Goal: Task Accomplishment & Management: Manage account settings

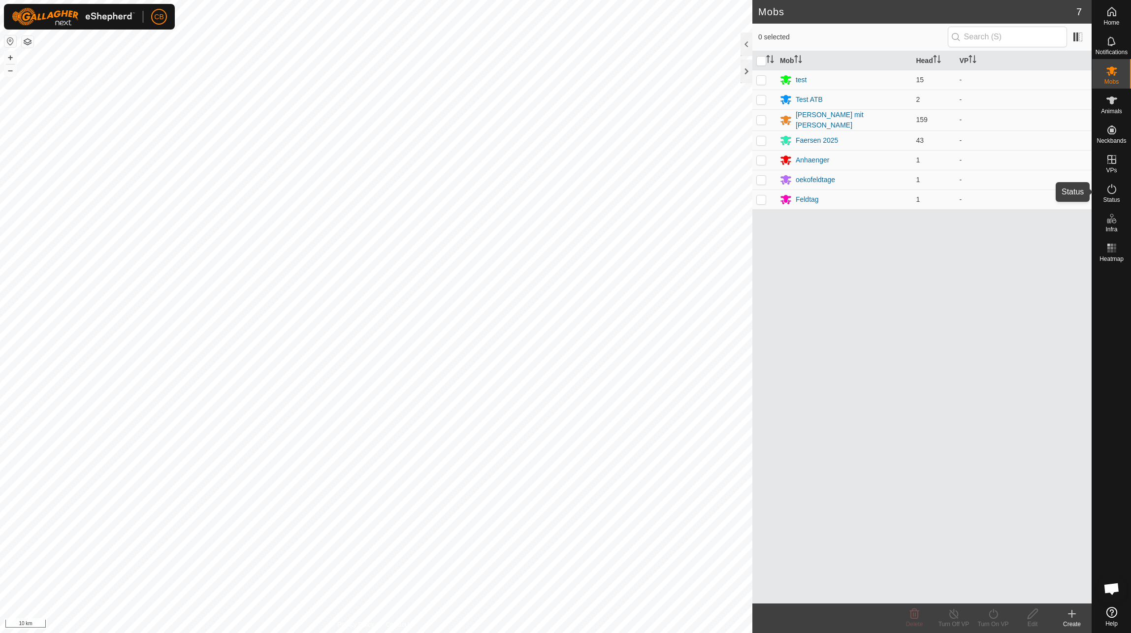
click at [1118, 190] on es-activation-svg-icon at bounding box center [1112, 189] width 18 height 16
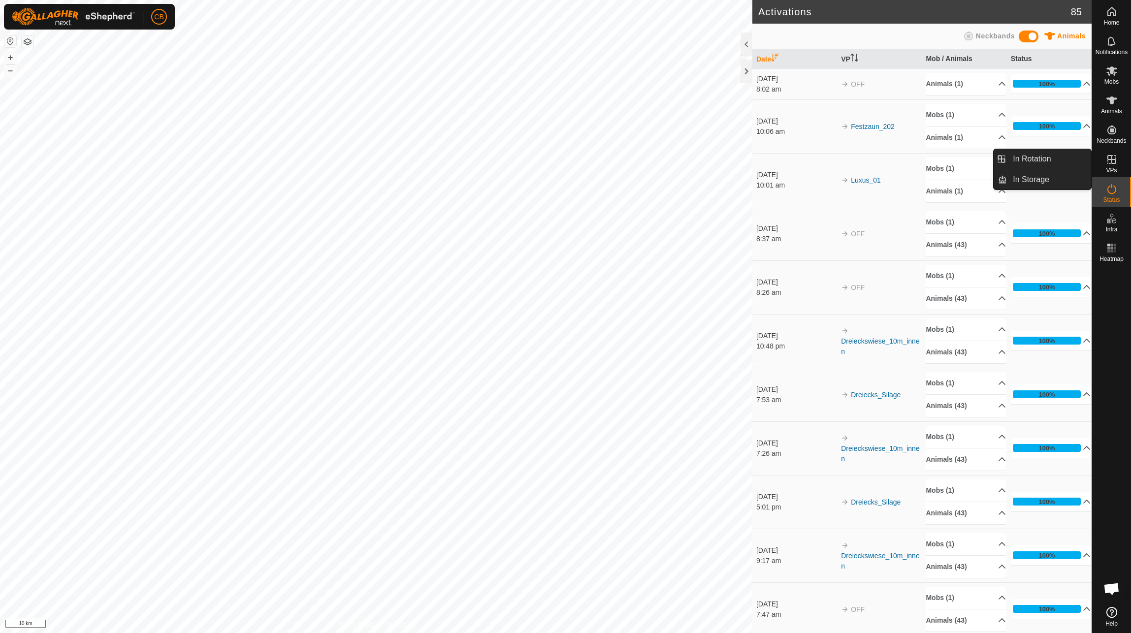
click at [1111, 162] on icon at bounding box center [1111, 159] width 9 height 9
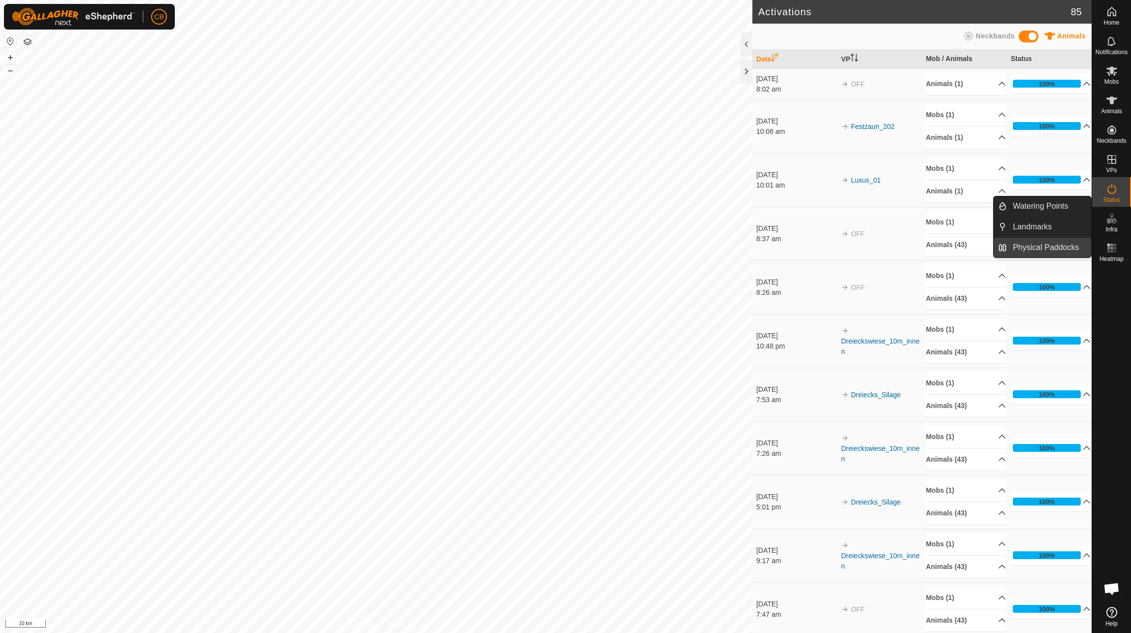
click at [1052, 241] on link "Physical Paddocks" at bounding box center [1049, 248] width 84 height 20
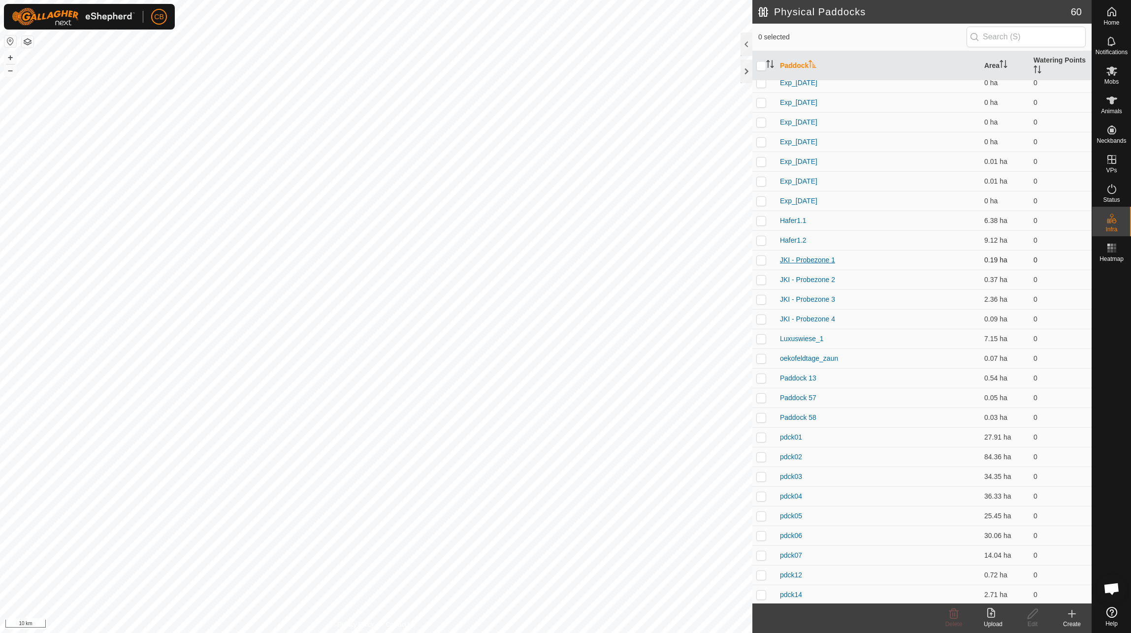
scroll to position [659, 0]
click at [764, 298] on p-checkbox at bounding box center [761, 298] width 10 height 8
click at [763, 298] on p-checkbox at bounding box center [761, 298] width 10 height 8
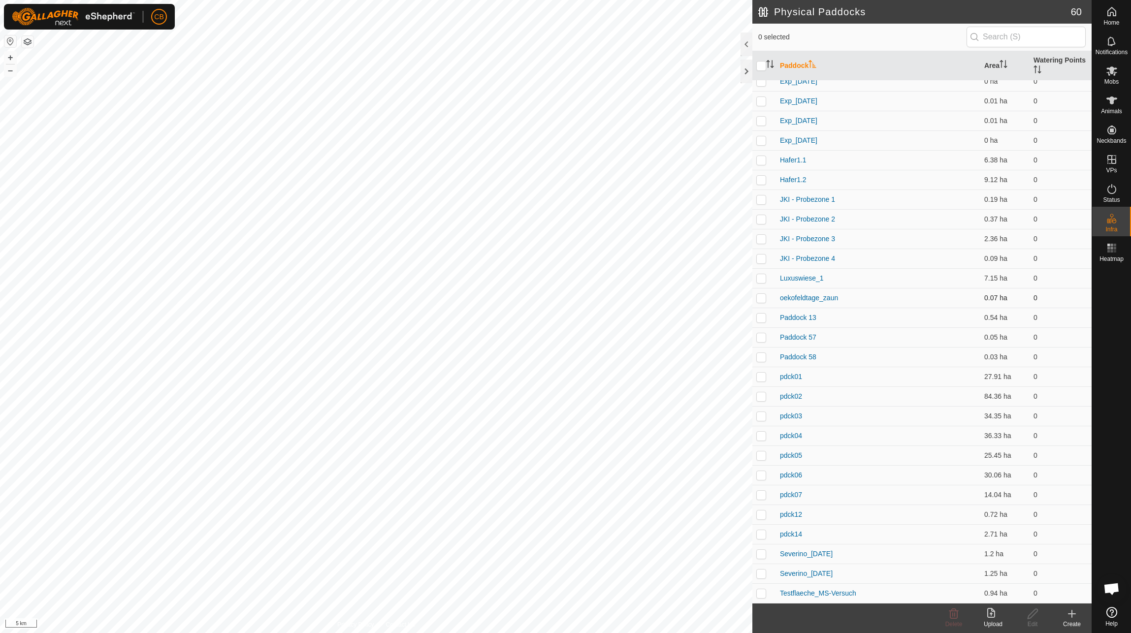
click at [762, 299] on p-checkbox at bounding box center [761, 298] width 10 height 8
checkbox input "false"
click at [808, 297] on link "oekofeldtage_zaun" at bounding box center [809, 298] width 58 height 8
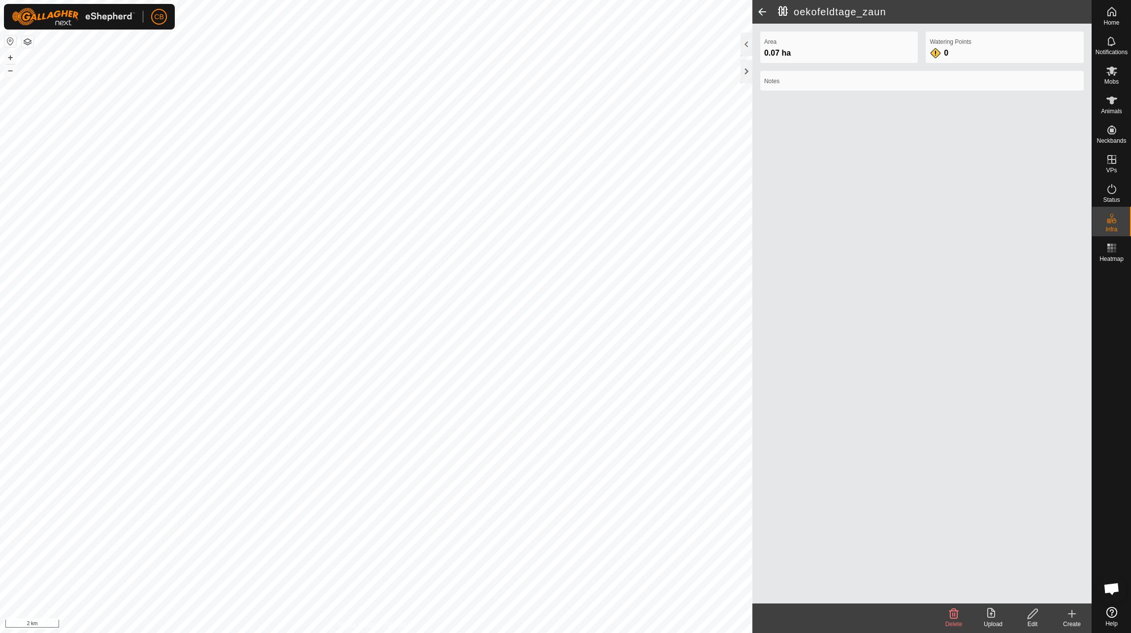
click at [760, 7] on span at bounding box center [762, 12] width 20 height 24
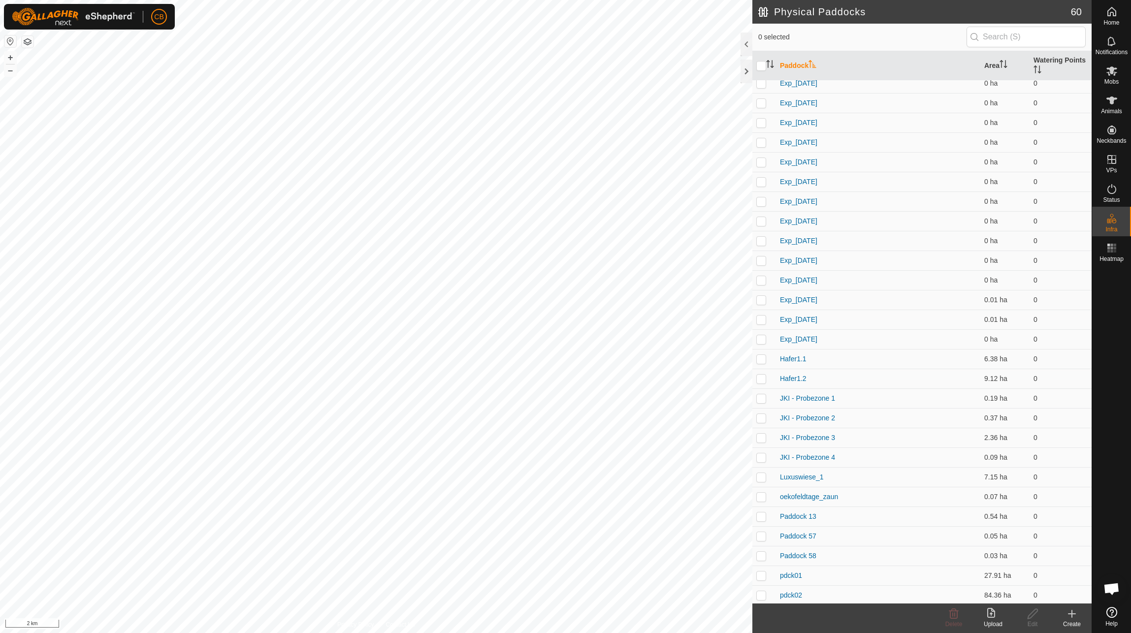
scroll to position [492, 0]
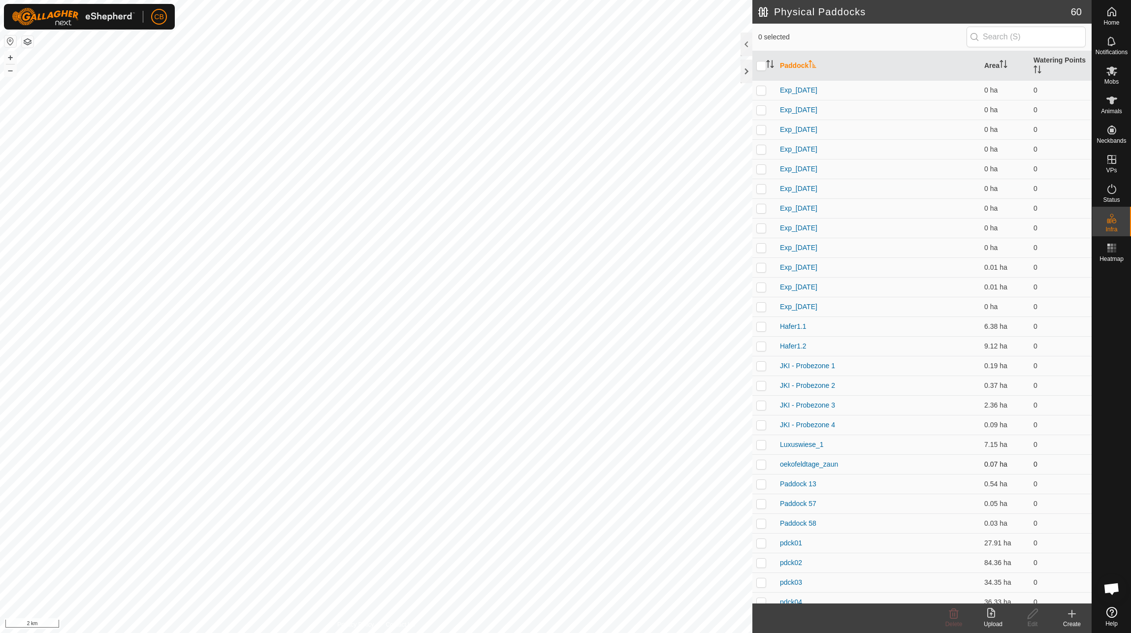
click at [760, 462] on p-checkbox at bounding box center [761, 464] width 10 height 8
checkbox input "true"
click at [1031, 615] on icon at bounding box center [1032, 614] width 12 height 12
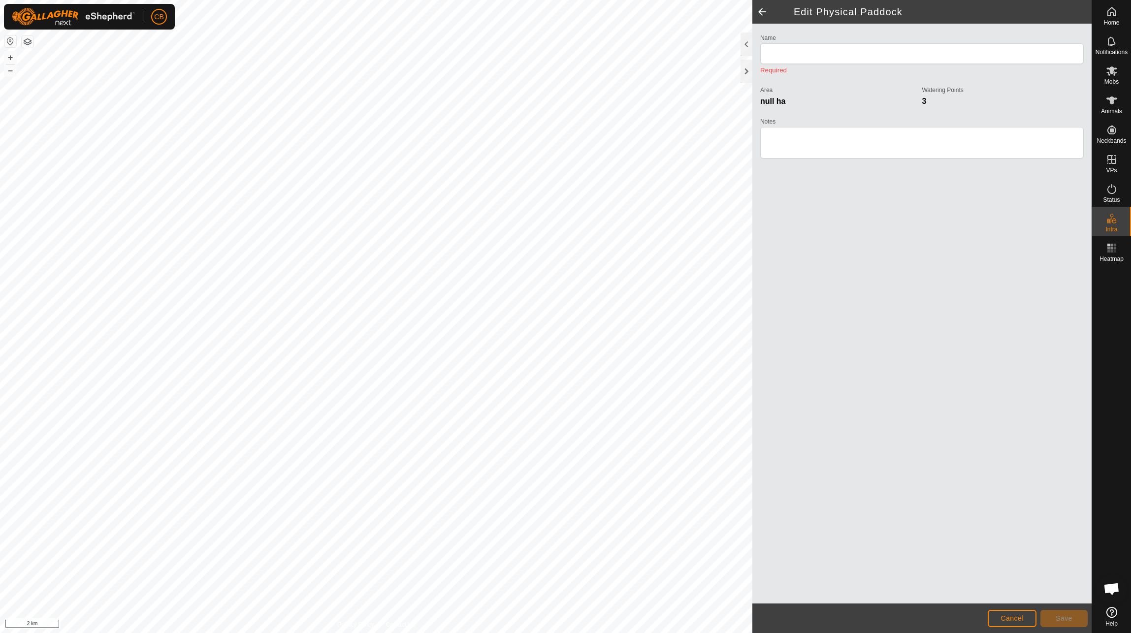
type input "oekofeldtage_zaun"
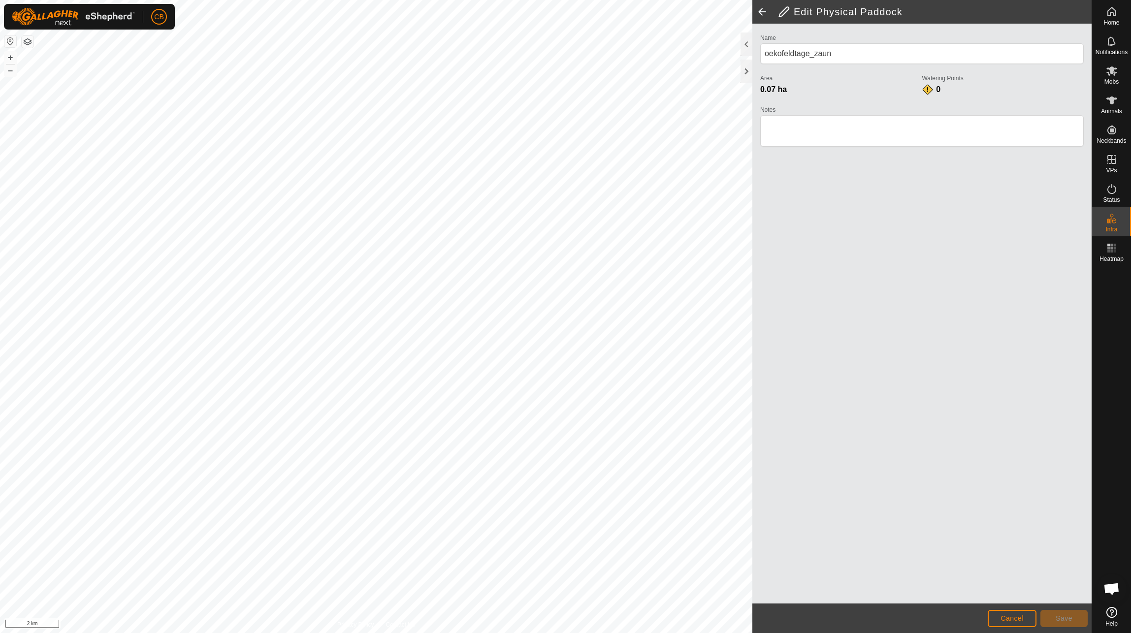
click at [763, 10] on span at bounding box center [762, 12] width 20 height 24
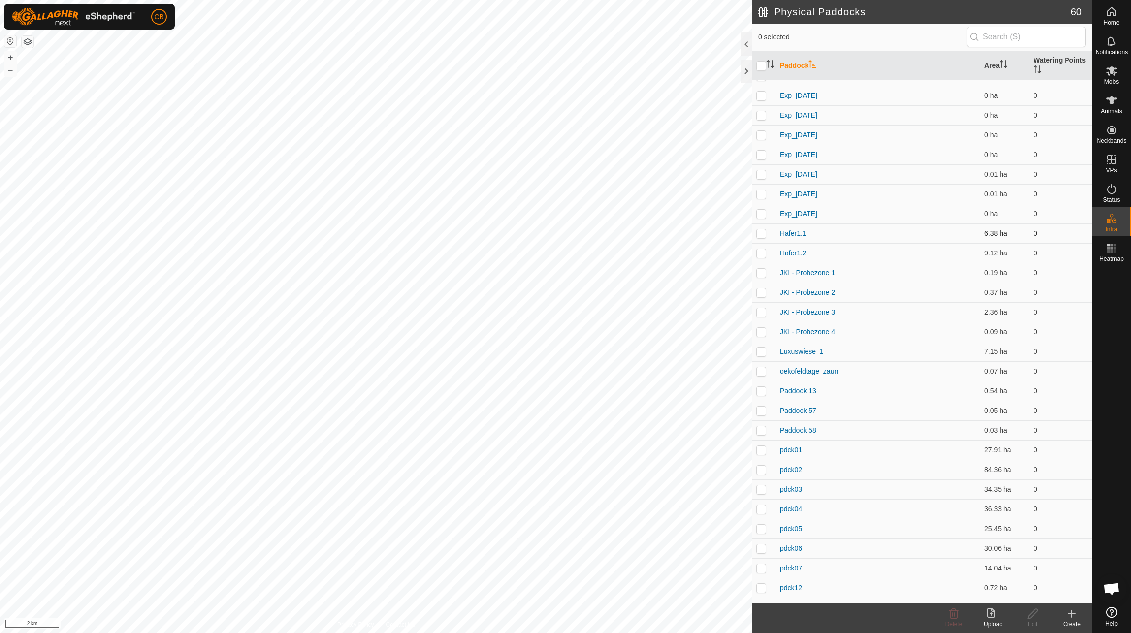
scroll to position [591, 0]
click at [763, 366] on p-checkbox at bounding box center [761, 366] width 10 height 8
checkbox input "true"
click at [605, 632] on html "CB Home Notifications Mobs Animals Neckbands VPs Status Infra Heatmap Help Phys…" at bounding box center [565, 316] width 1131 height 633
click at [763, 384] on p-checkbox at bounding box center [761, 385] width 10 height 8
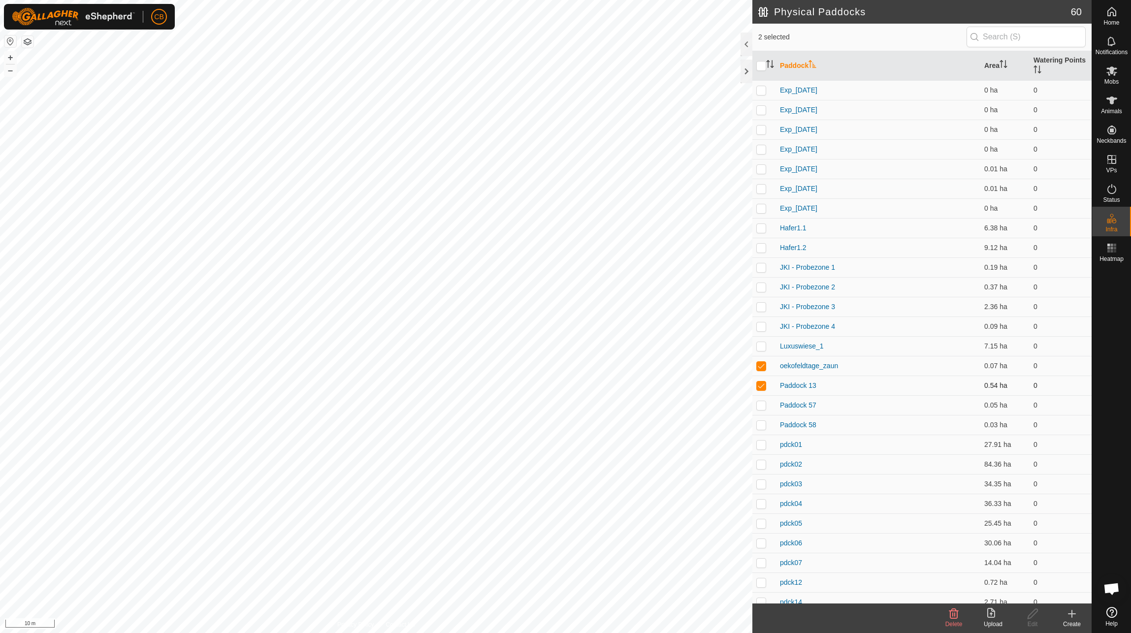
click at [763, 389] on p-checkbox at bounding box center [761, 385] width 10 height 8
checkbox input "false"
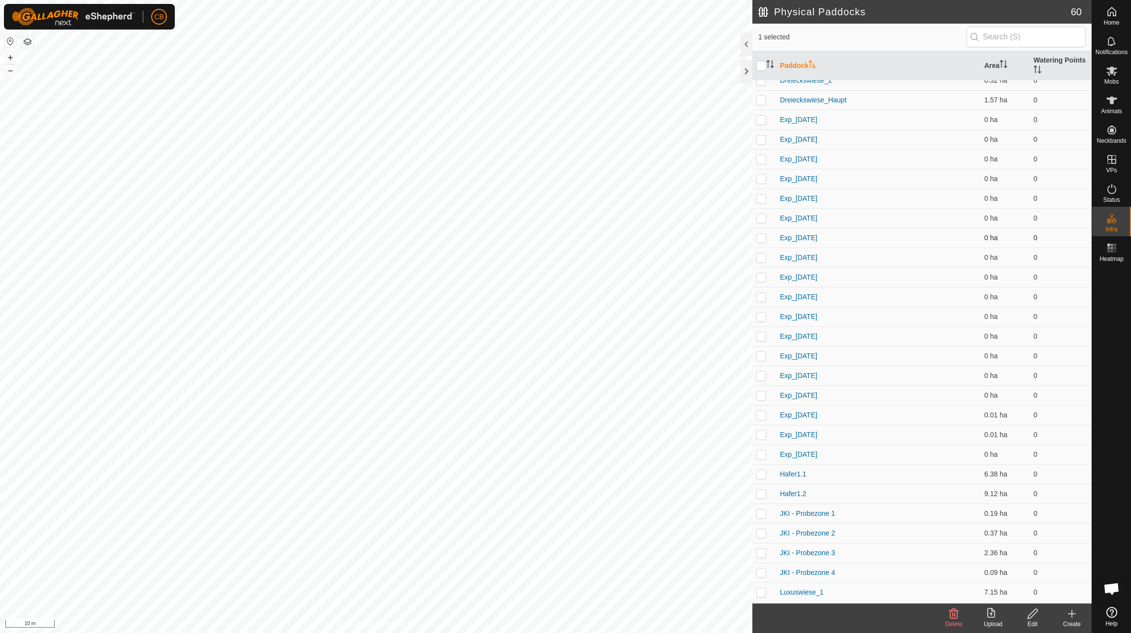
scroll to position [659, 0]
click at [764, 336] on p-checkbox at bounding box center [761, 337] width 10 height 8
click at [763, 337] on p-checkbox at bounding box center [761, 337] width 10 height 8
checkbox input "false"
click at [762, 352] on td at bounding box center [764, 357] width 24 height 20
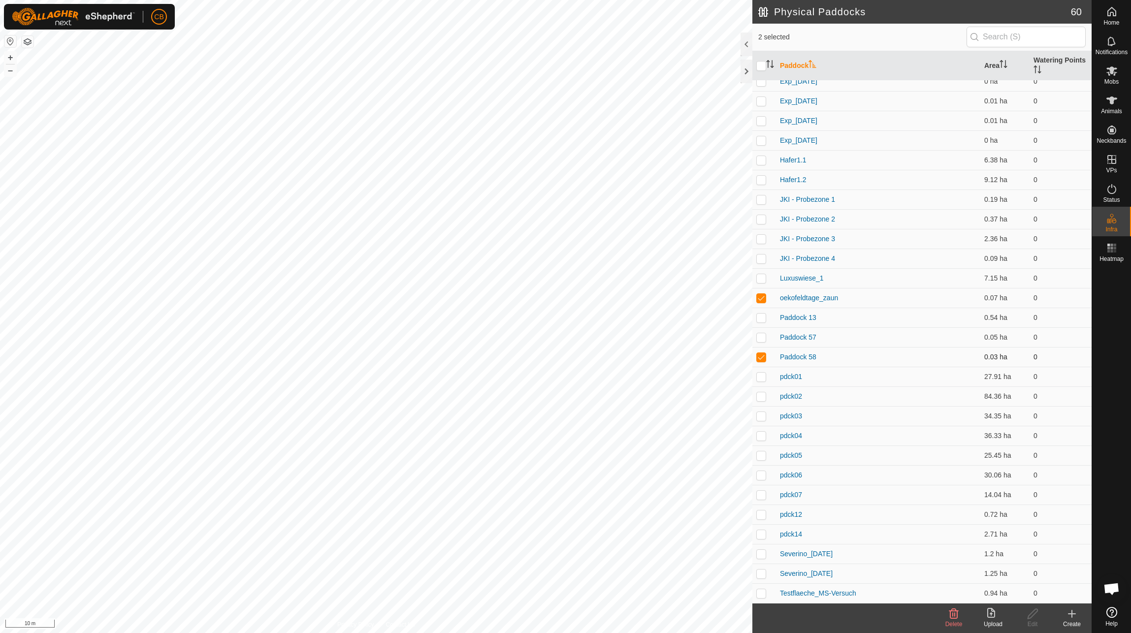
click at [762, 357] on p-checkbox at bounding box center [761, 357] width 10 height 8
checkbox input "false"
click at [761, 337] on p-checkbox at bounding box center [761, 337] width 10 height 8
checkbox input "true"
click at [947, 615] on icon at bounding box center [953, 614] width 12 height 12
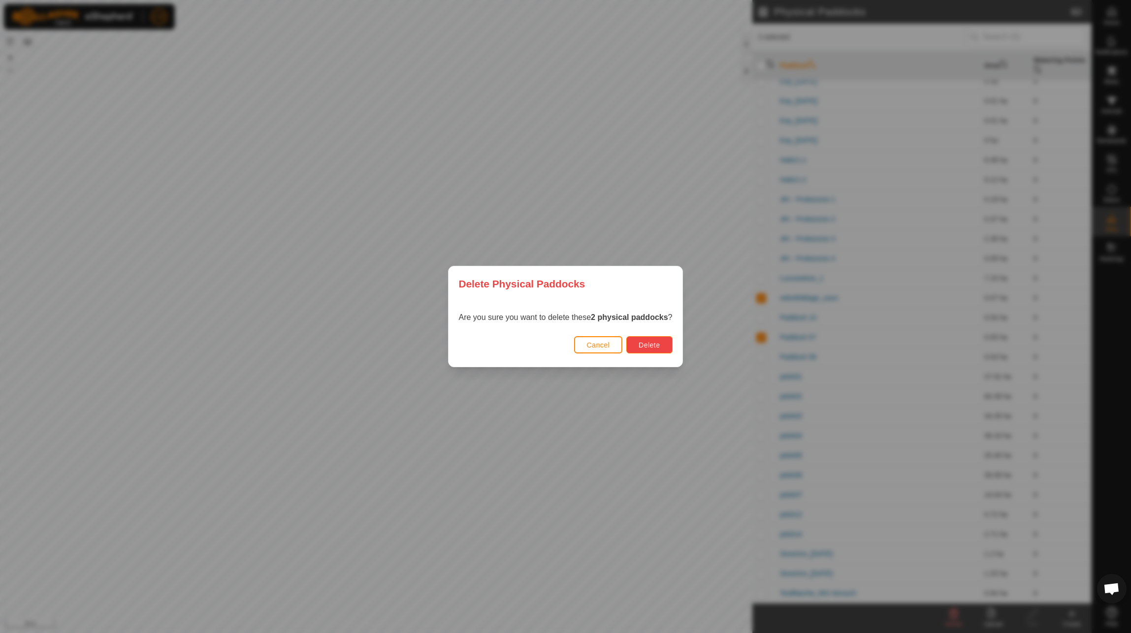
click at [653, 345] on span "Delete" at bounding box center [648, 345] width 21 height 8
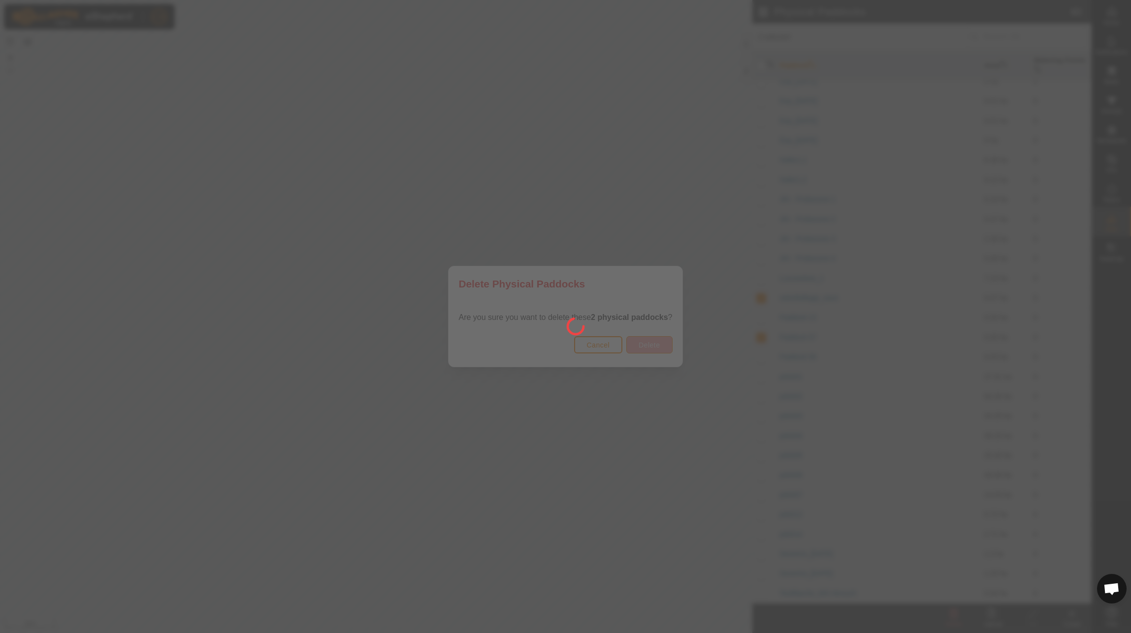
checkbox input "false"
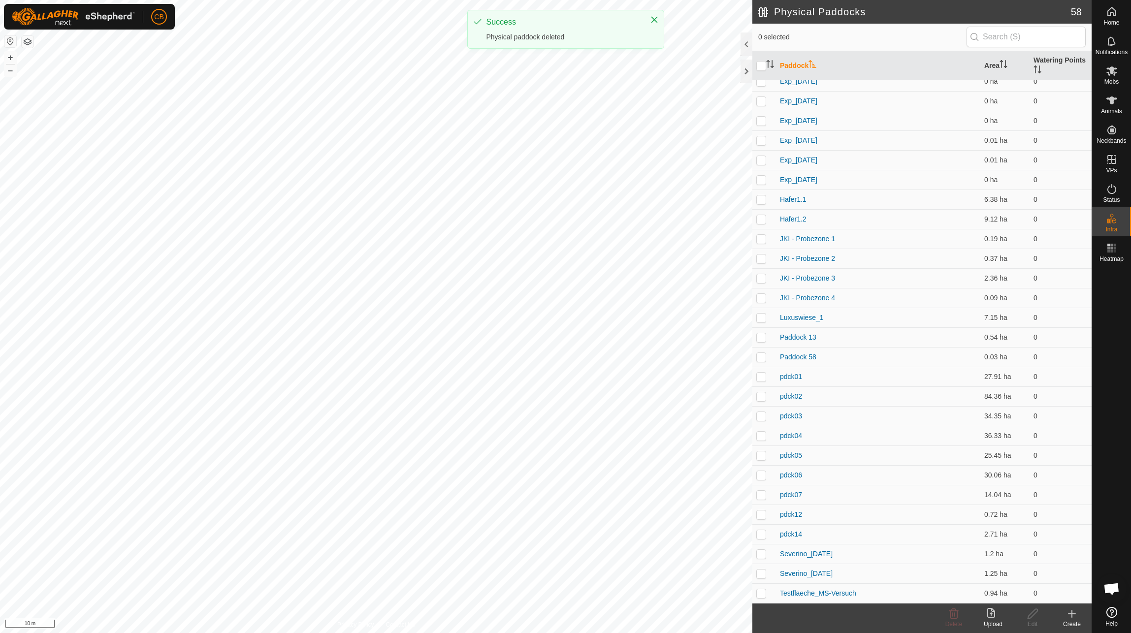
scroll to position [0, 0]
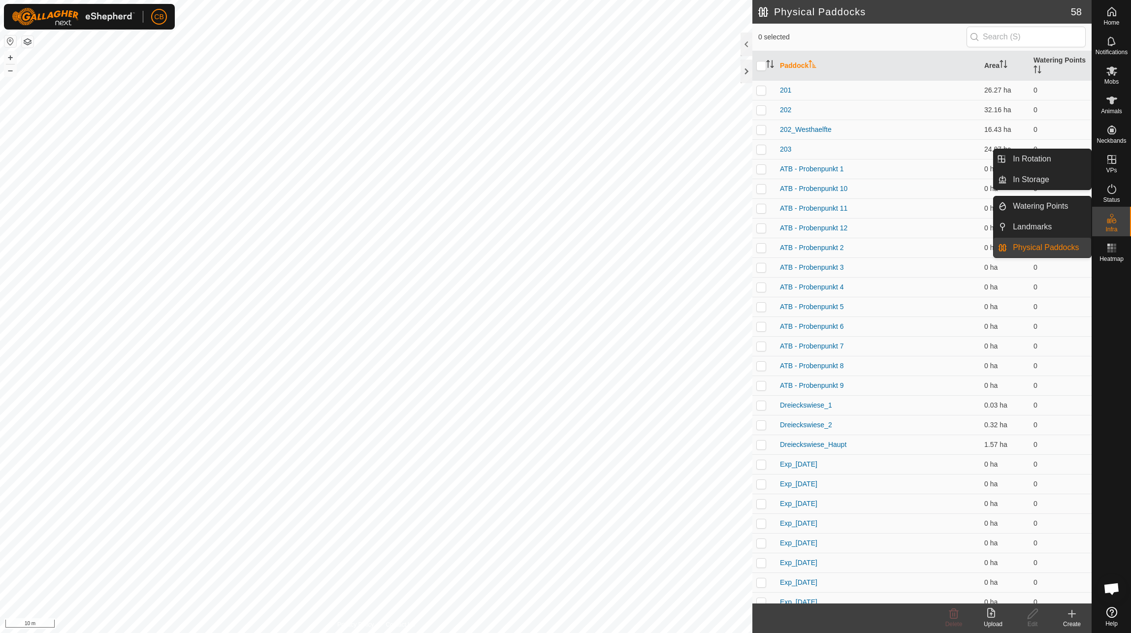
click at [1111, 162] on icon at bounding box center [1111, 159] width 9 height 9
click at [1045, 160] on link "In Rotation" at bounding box center [1049, 159] width 84 height 20
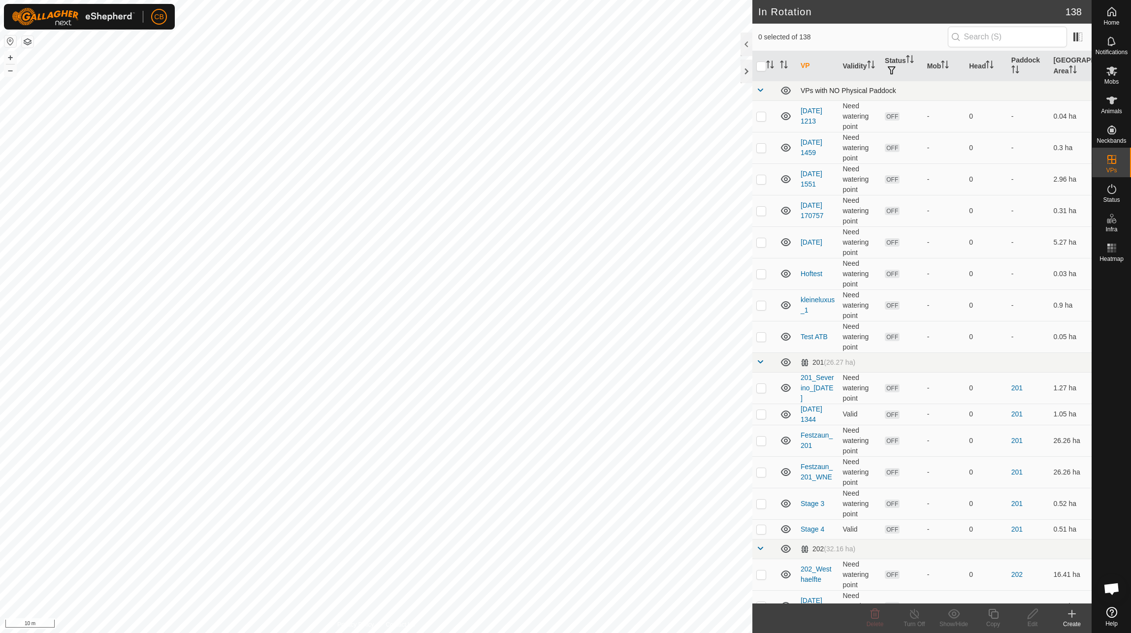
click at [760, 88] on span at bounding box center [760, 90] width 8 height 8
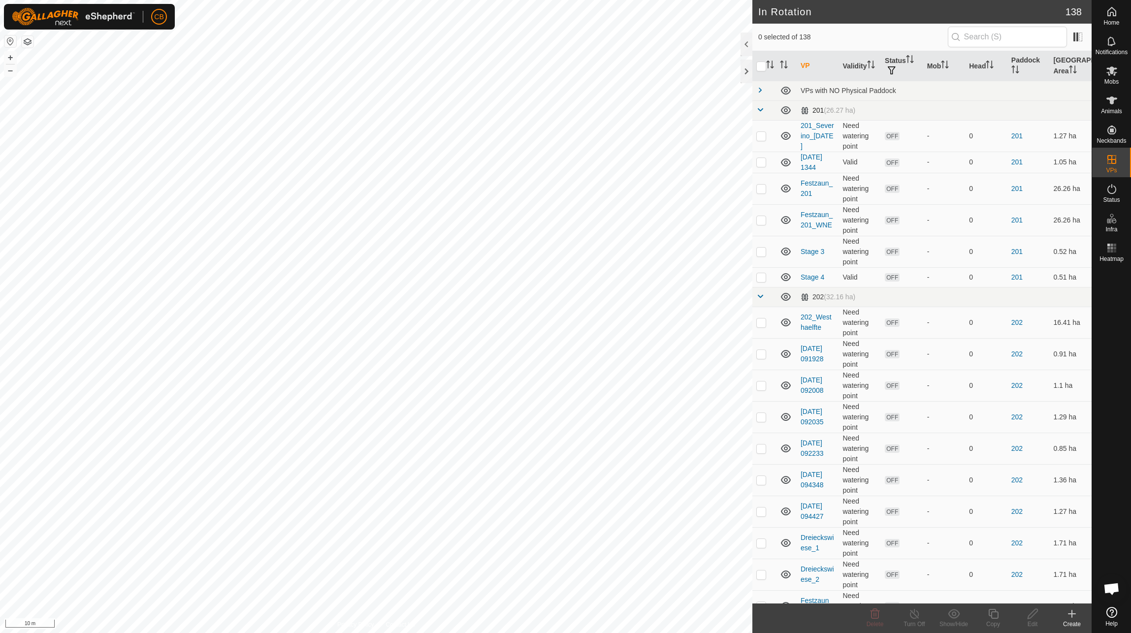
click at [757, 106] on span at bounding box center [760, 110] width 8 height 8
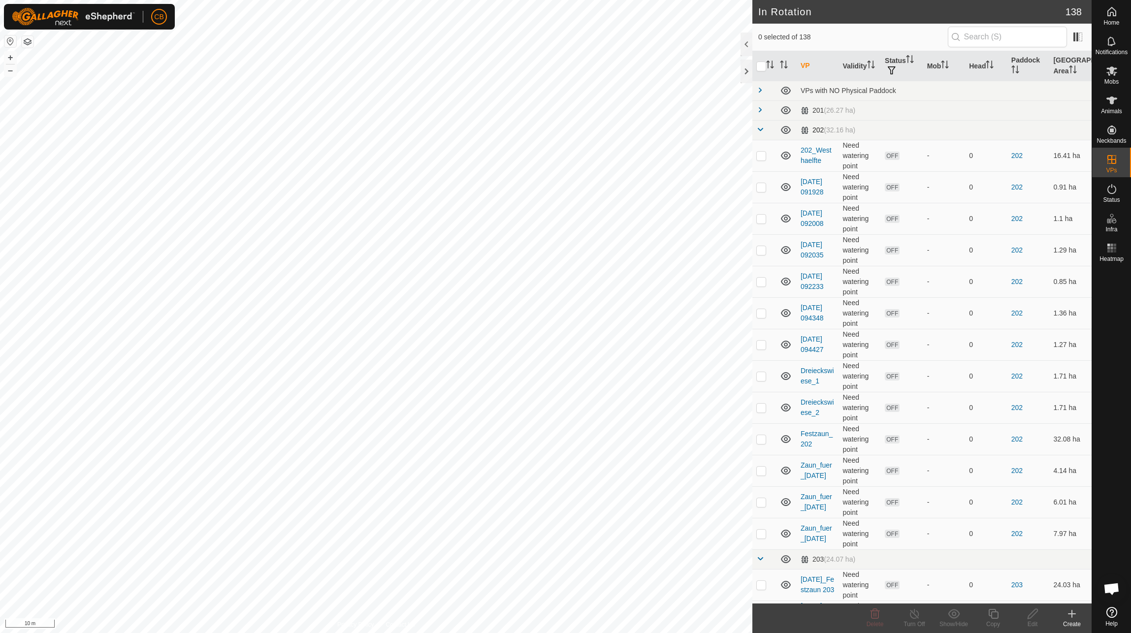
click at [757, 126] on span at bounding box center [760, 130] width 8 height 8
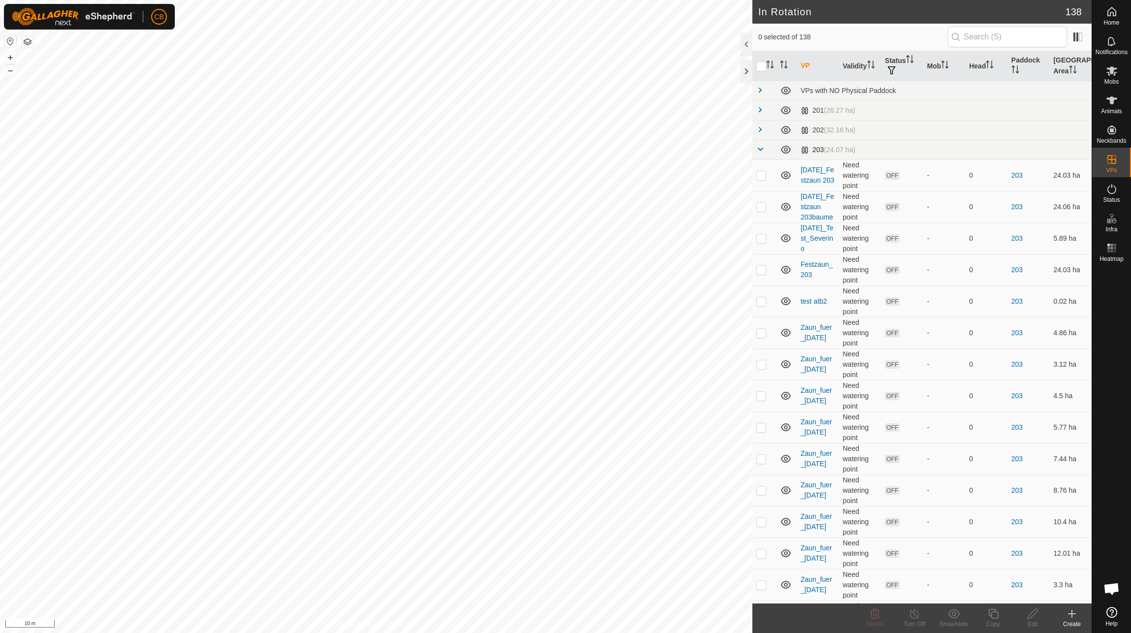
click at [758, 151] on span at bounding box center [760, 149] width 8 height 8
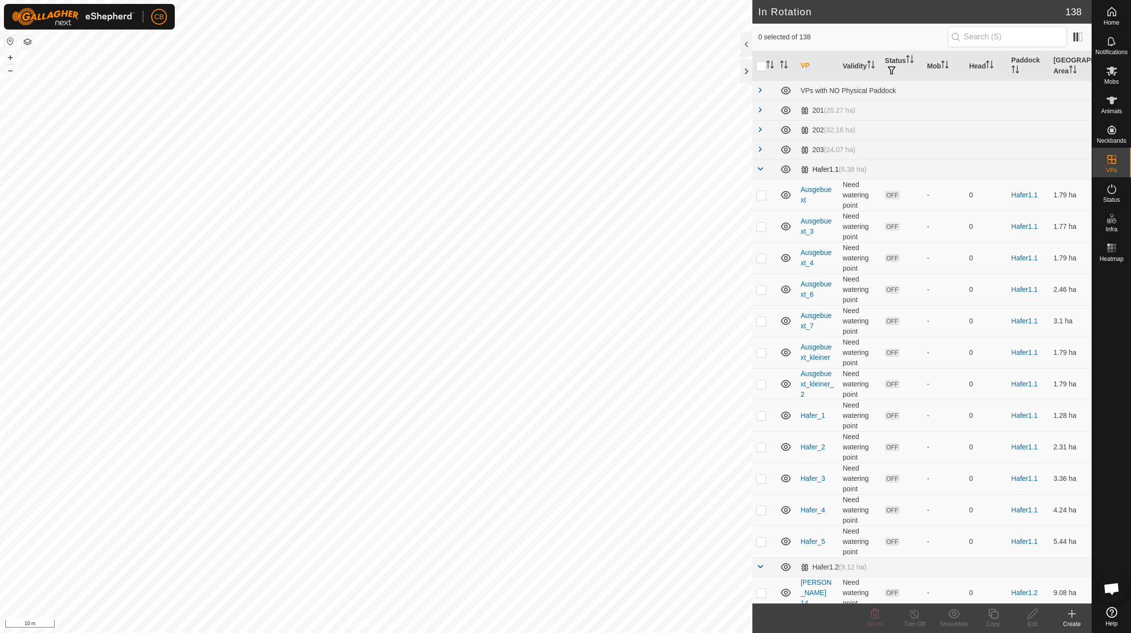
click at [758, 168] on span at bounding box center [760, 169] width 8 height 8
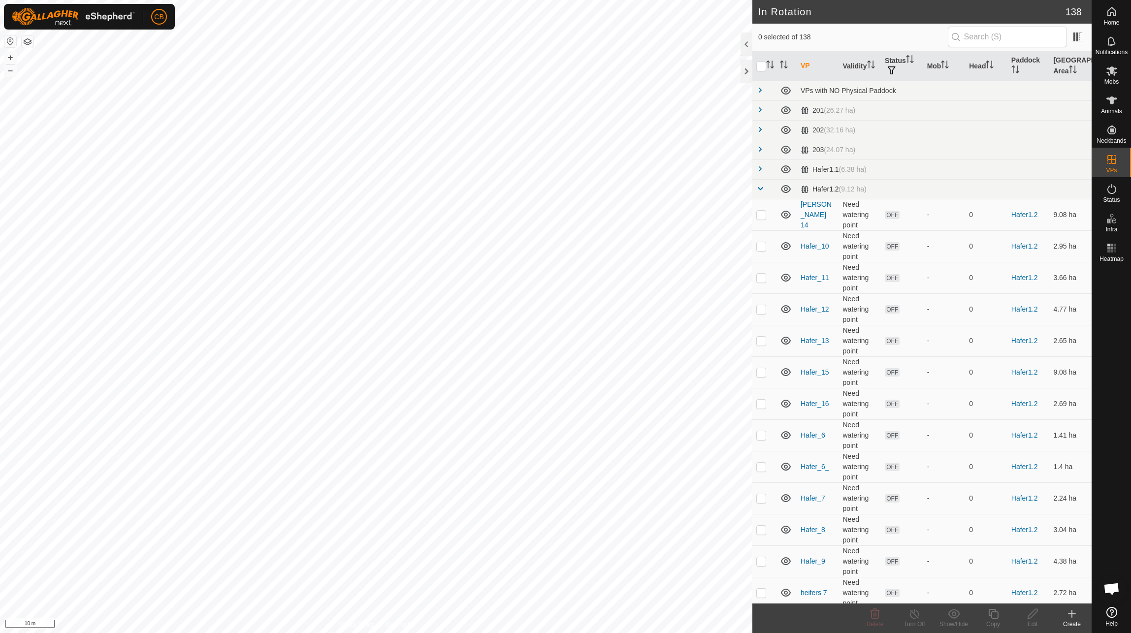
click at [759, 186] on span at bounding box center [760, 189] width 8 height 8
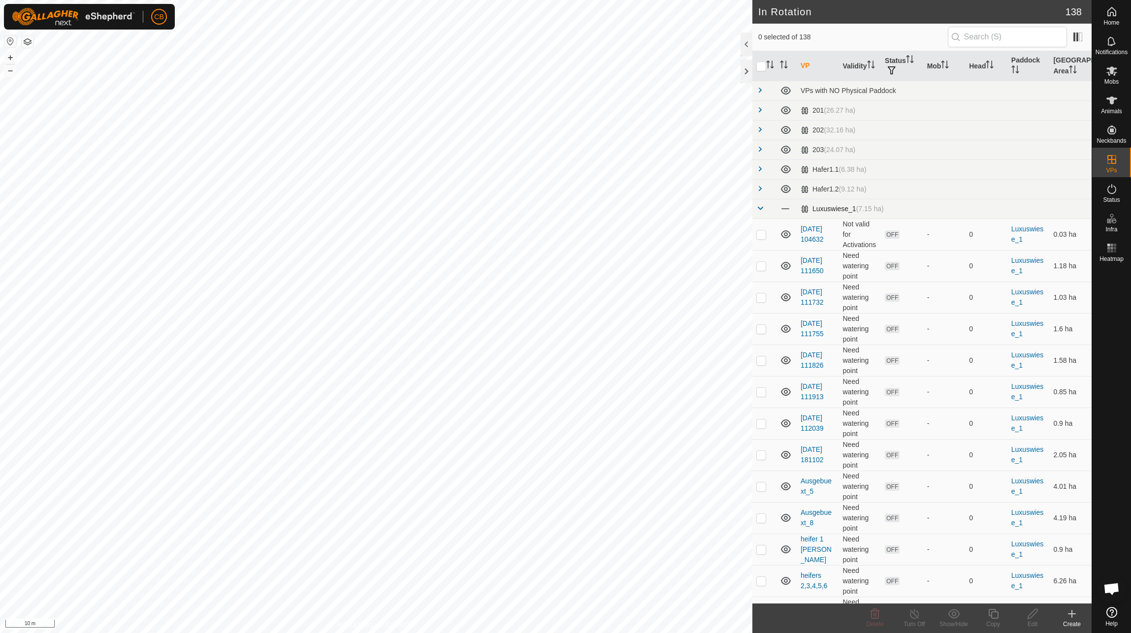
click at [758, 205] on span at bounding box center [760, 208] width 8 height 8
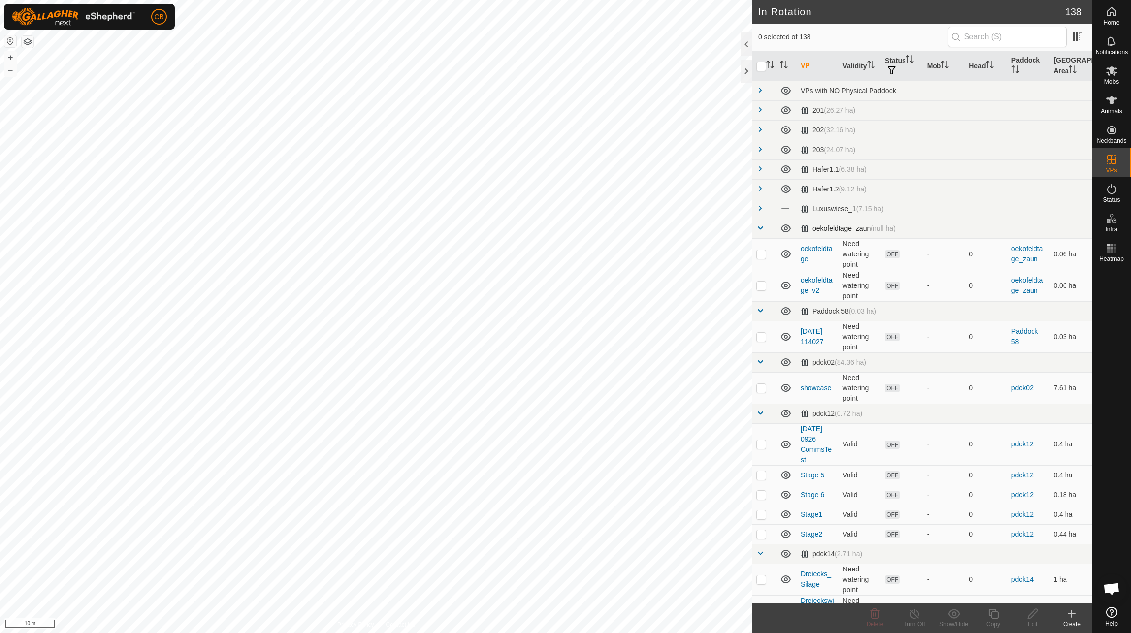
click at [758, 224] on span at bounding box center [760, 228] width 8 height 8
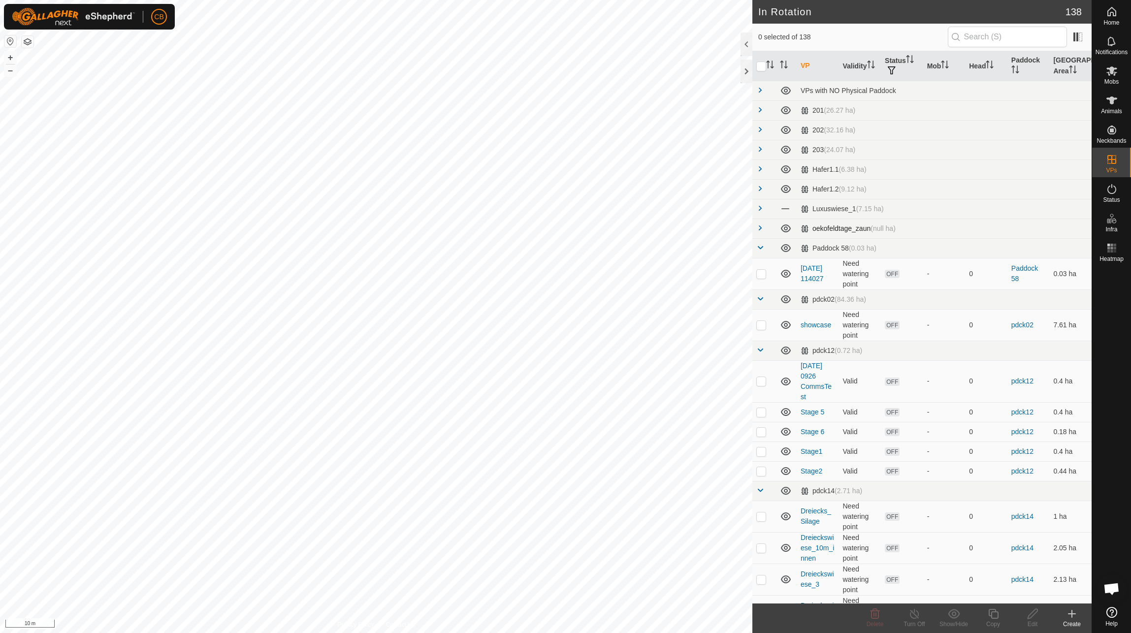
click at [758, 226] on span at bounding box center [760, 228] width 8 height 8
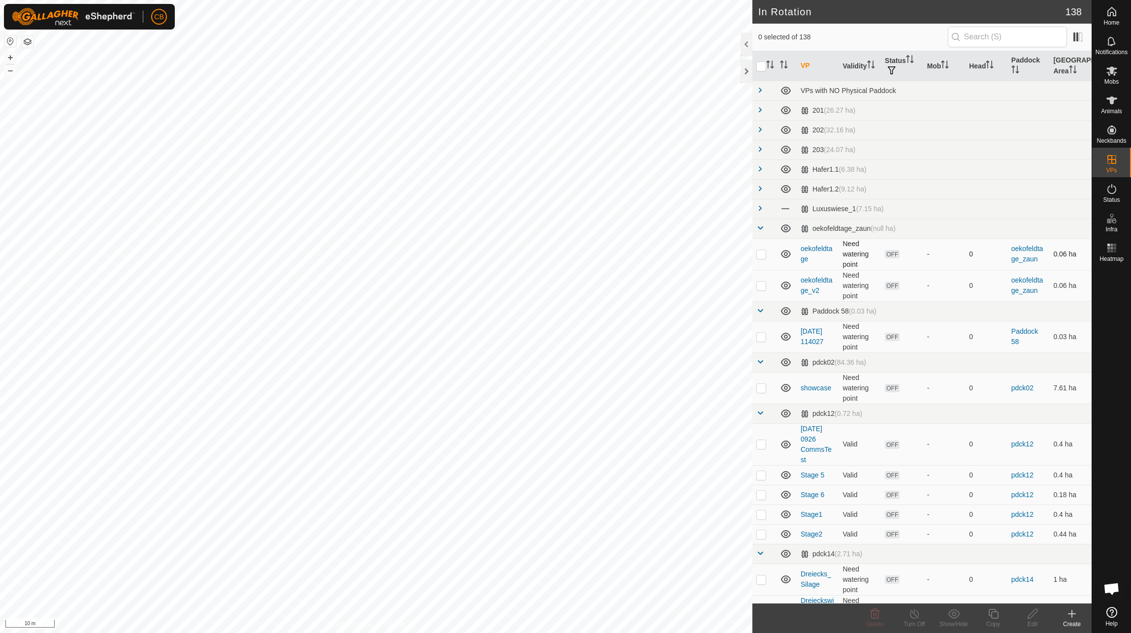
click at [760, 252] on p-checkbox at bounding box center [761, 254] width 10 height 8
checkbox input "true"
click at [762, 287] on p-checkbox at bounding box center [761, 286] width 10 height 8
checkbox input "true"
click at [877, 620] on div "Delete" at bounding box center [874, 624] width 39 height 9
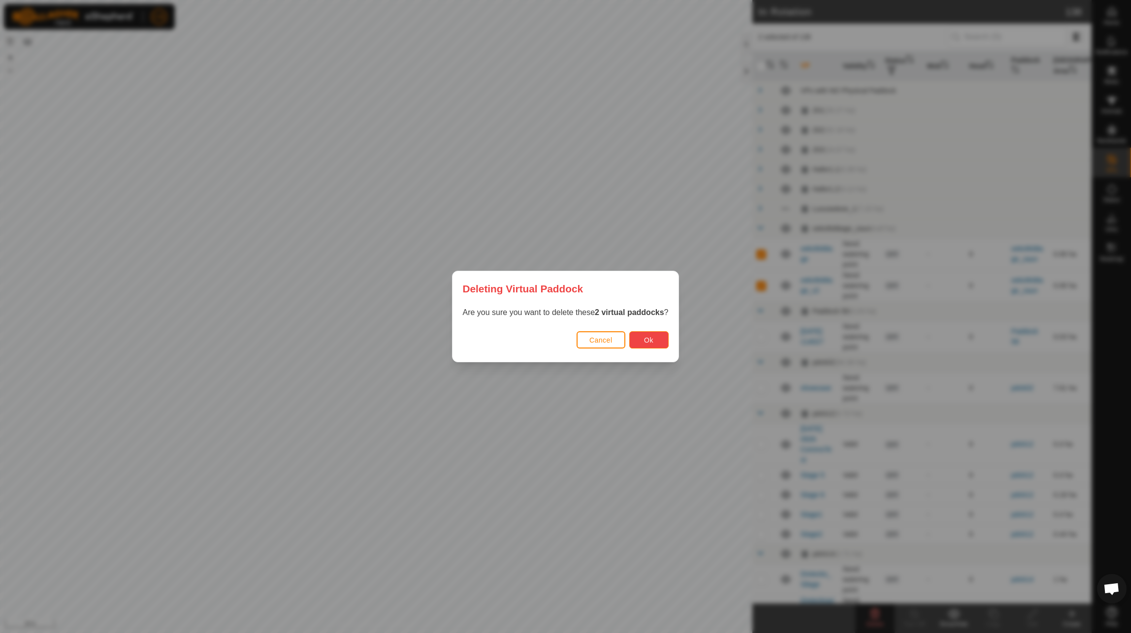
click at [657, 347] on button "Ok" at bounding box center [648, 339] width 39 height 17
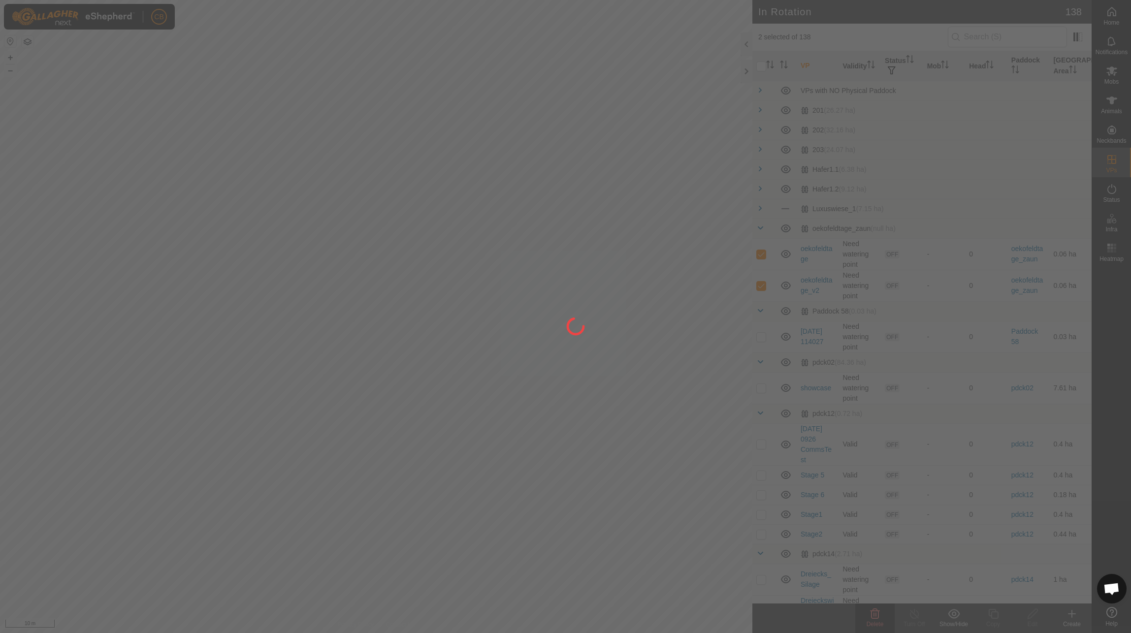
checkbox input "false"
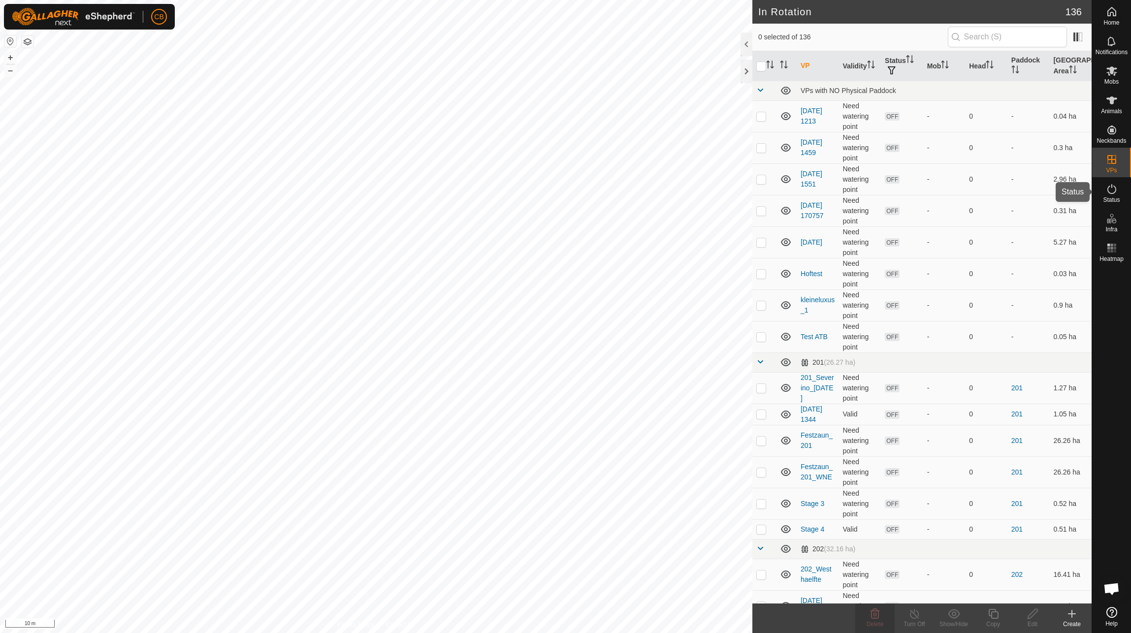
click at [1112, 185] on icon at bounding box center [1111, 189] width 12 height 12
